Goal: Information Seeking & Learning: Find specific page/section

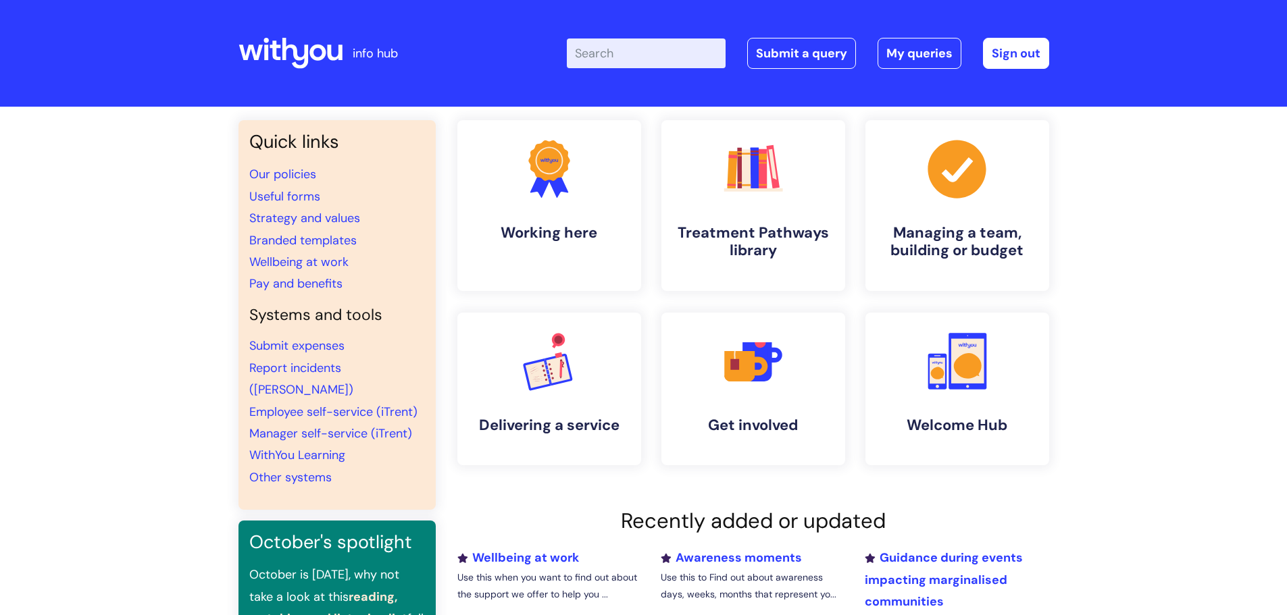
click at [648, 54] on input "Enter your search term here..." at bounding box center [646, 53] width 159 height 30
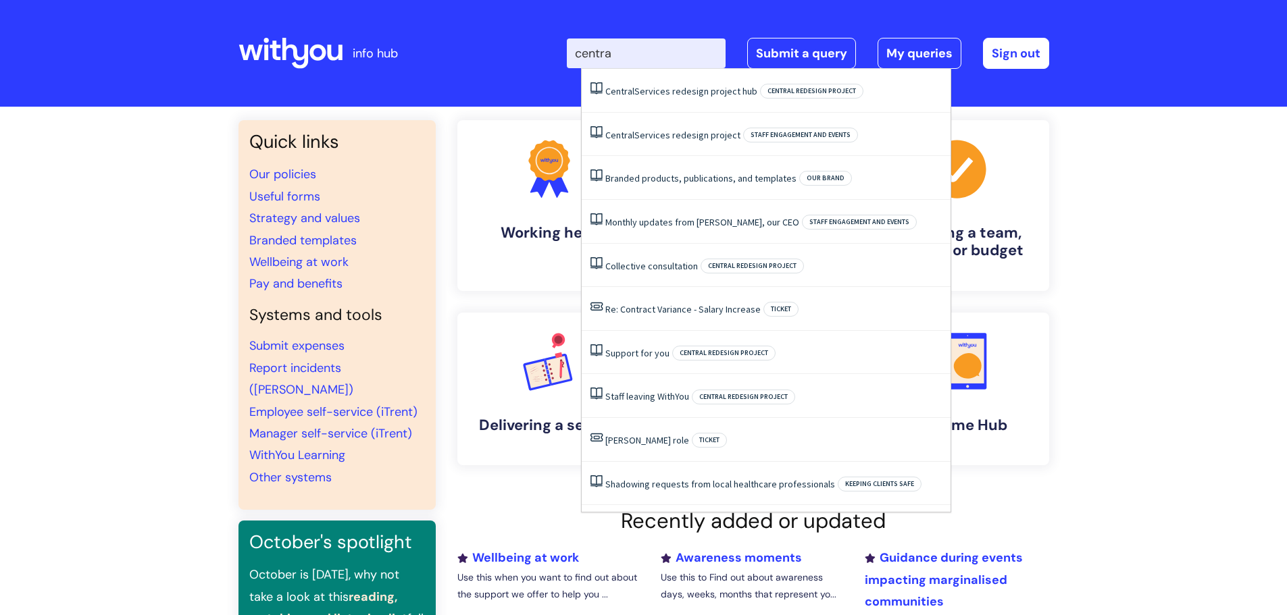
type input "central"
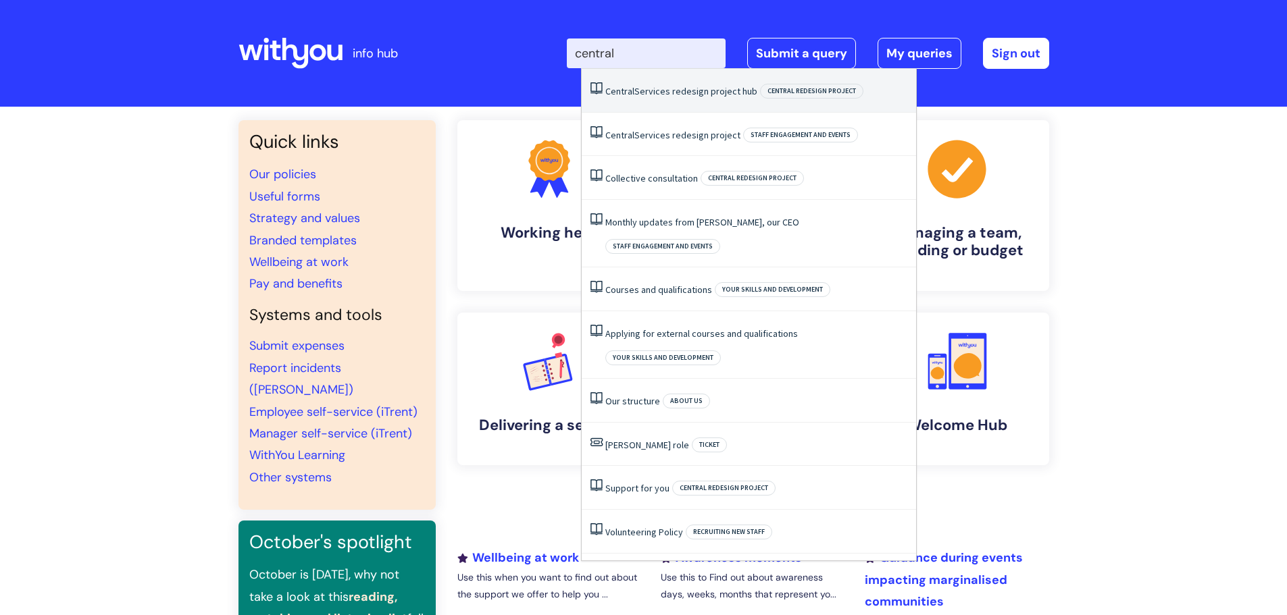
click at [675, 87] on link "Central Services redesign project hub" at bounding box center [681, 91] width 152 height 12
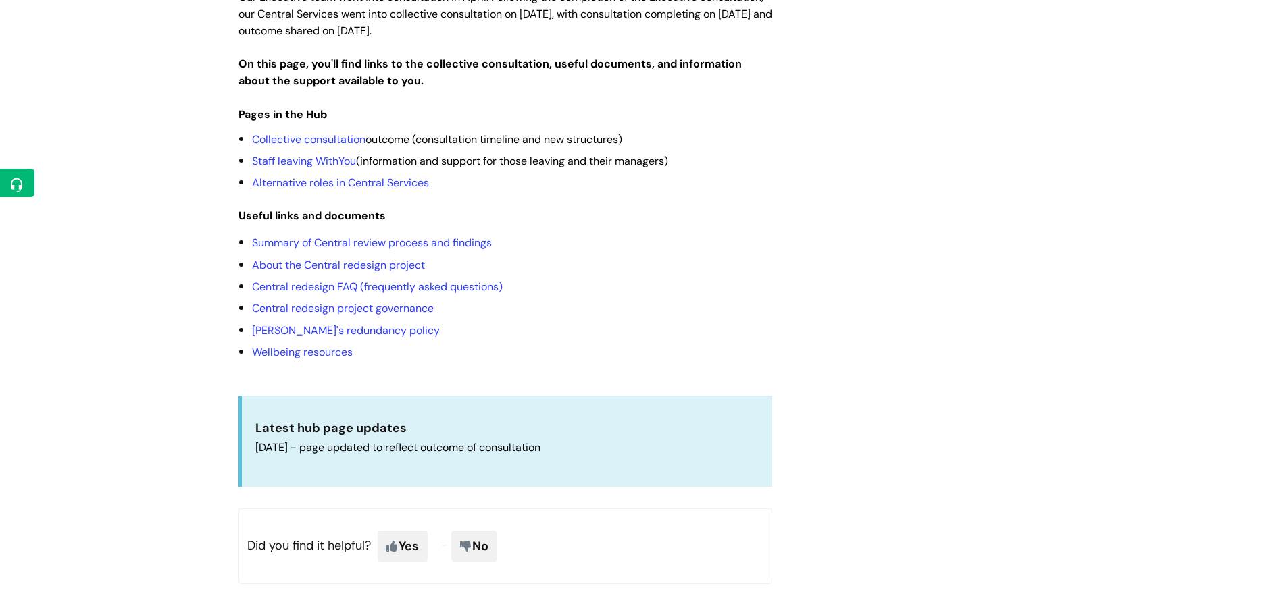
scroll to position [323, 0]
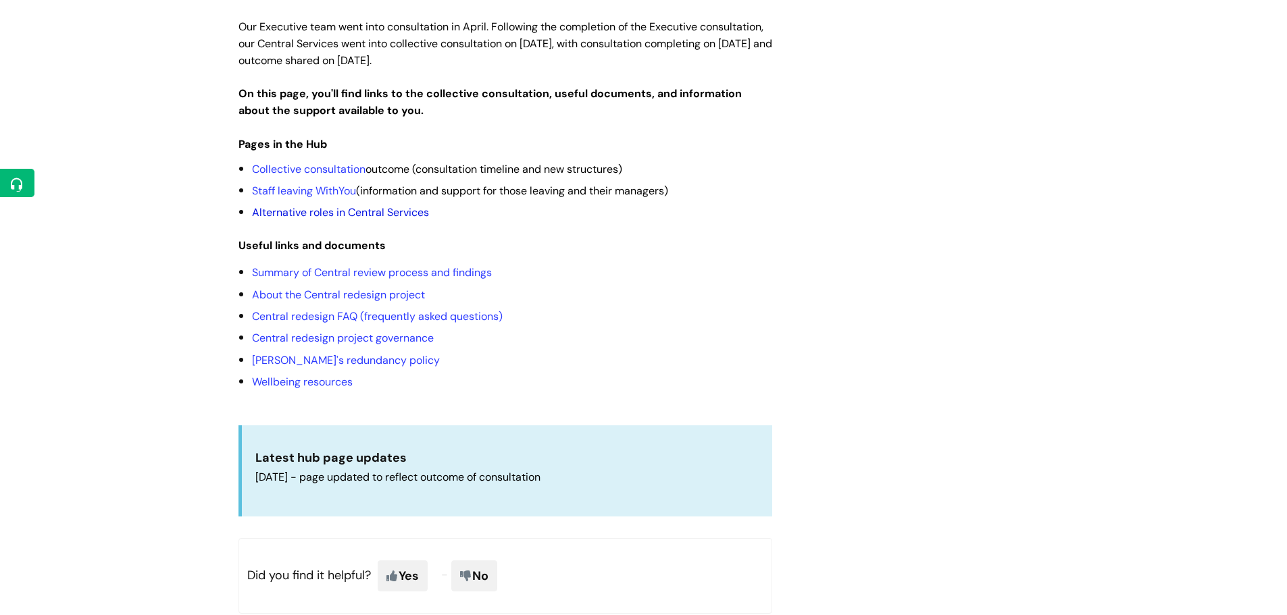
click at [361, 205] on link "Alternative roles in Central Services" at bounding box center [340, 212] width 177 height 14
